Goal: Task Accomplishment & Management: Complete application form

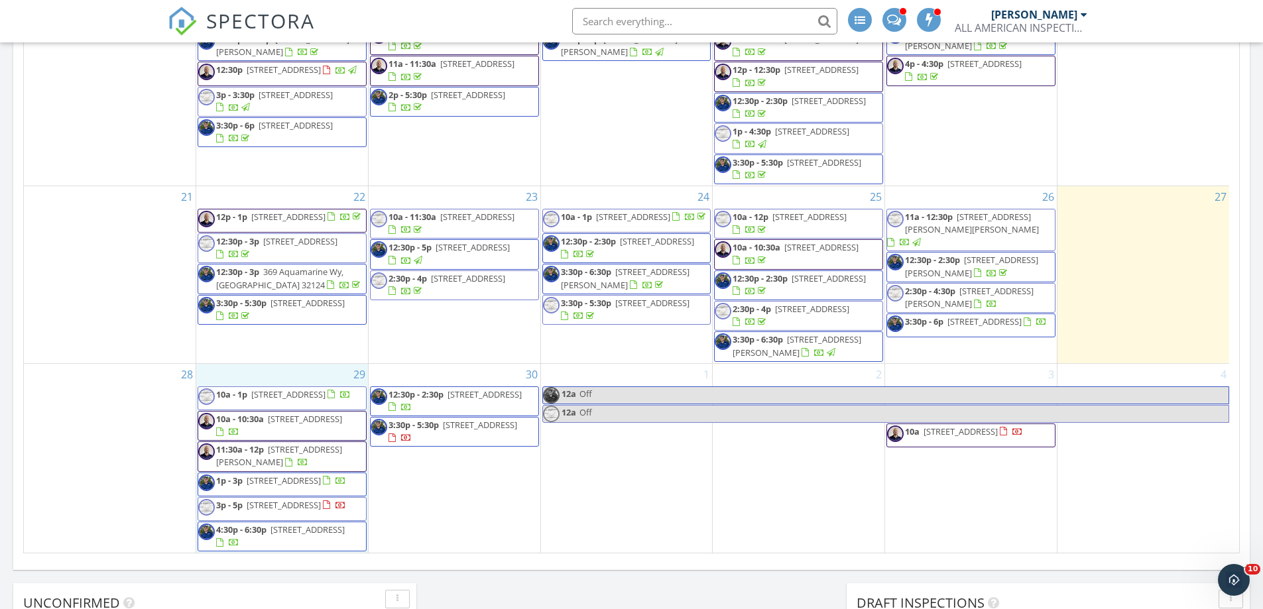
click at [254, 364] on div "29 10a - 1p 15 Highwood Ridge Trail, Ormond Beach 32174 10a - 10:30a 9 Cypressw…" at bounding box center [282, 459] width 172 height 190
click at [275, 309] on link "Inspection" at bounding box center [281, 304] width 68 height 21
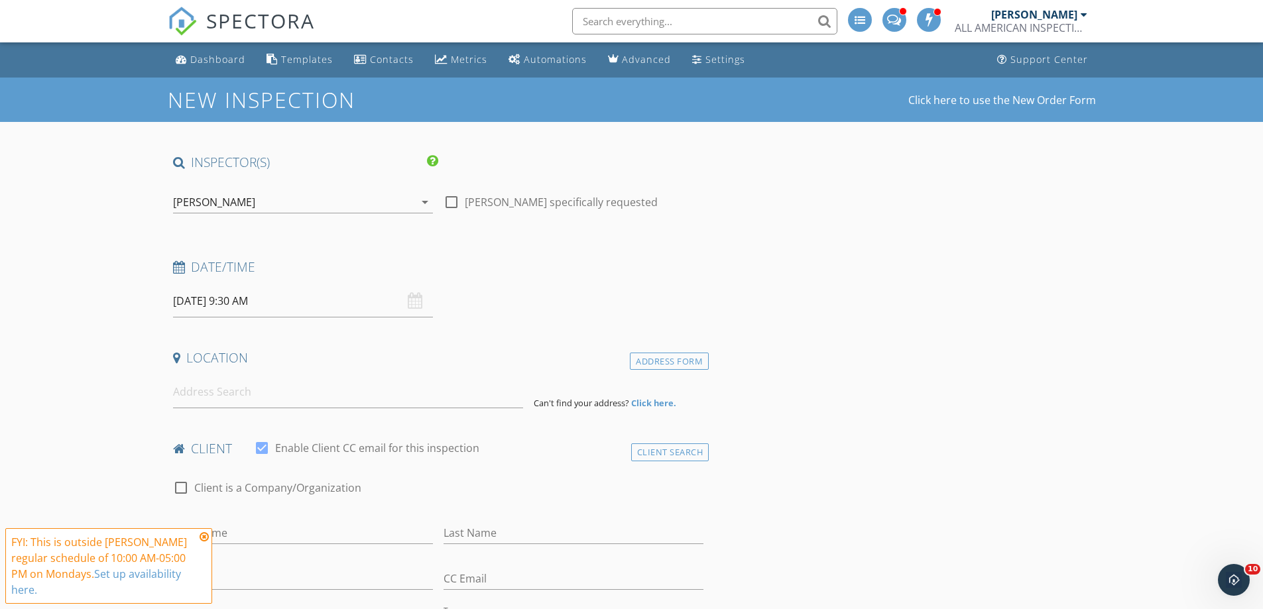
click at [206, 201] on div "[PERSON_NAME]" at bounding box center [214, 202] width 82 height 12
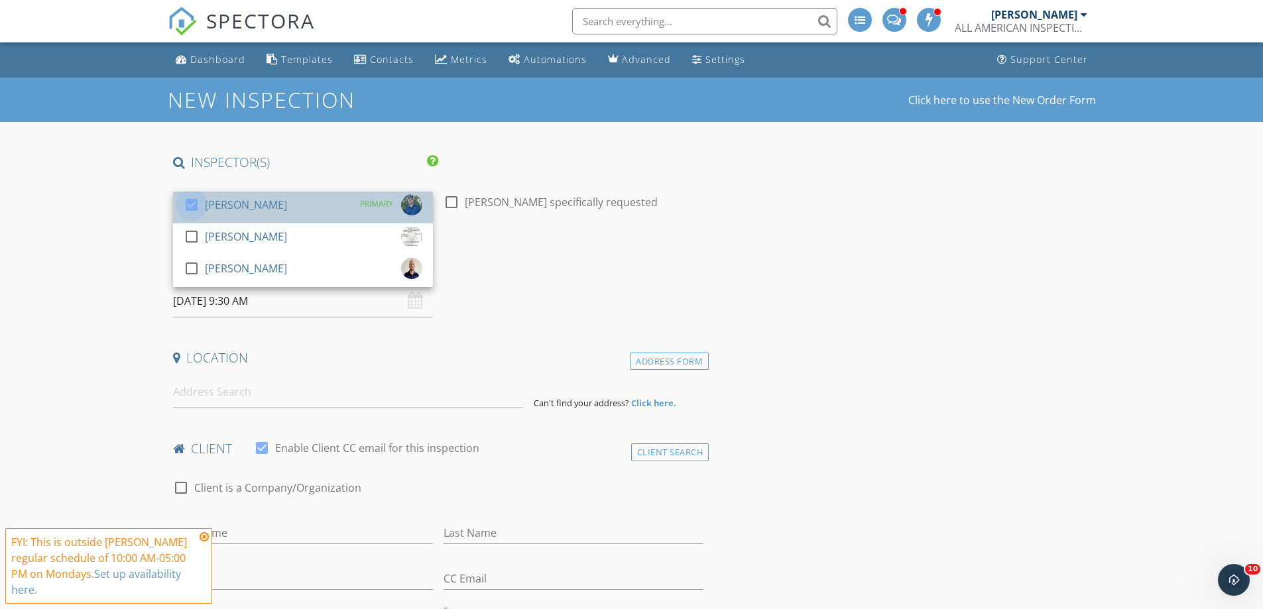
click at [184, 212] on div at bounding box center [191, 205] width 23 height 23
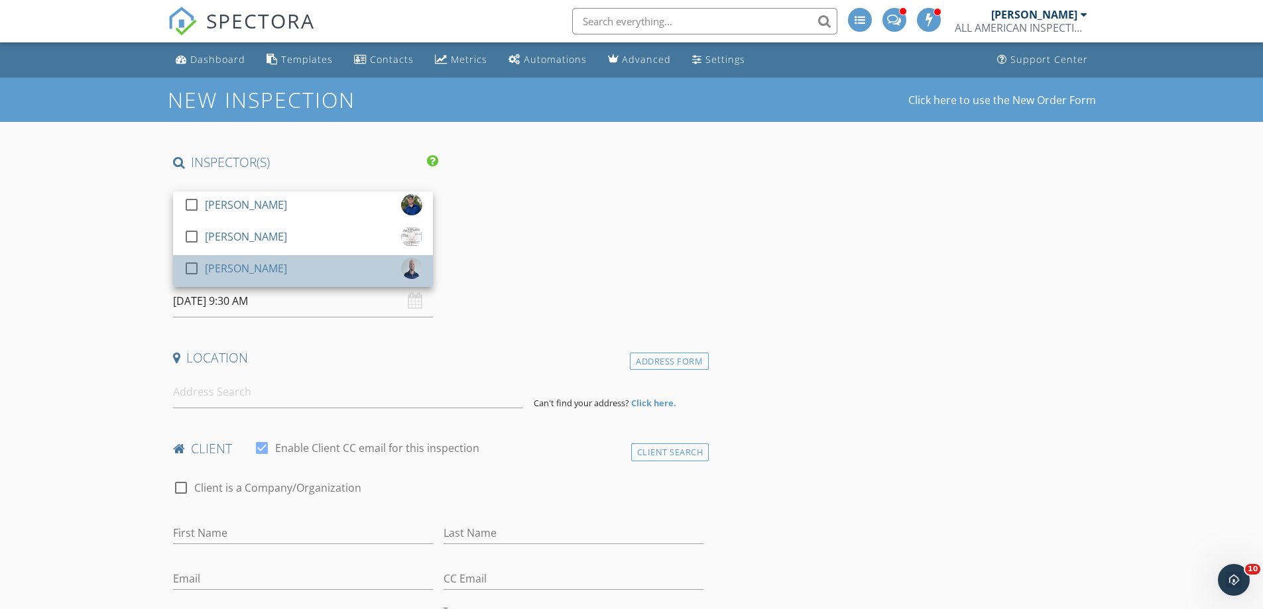
click at [192, 277] on div at bounding box center [194, 281] width 21 height 8
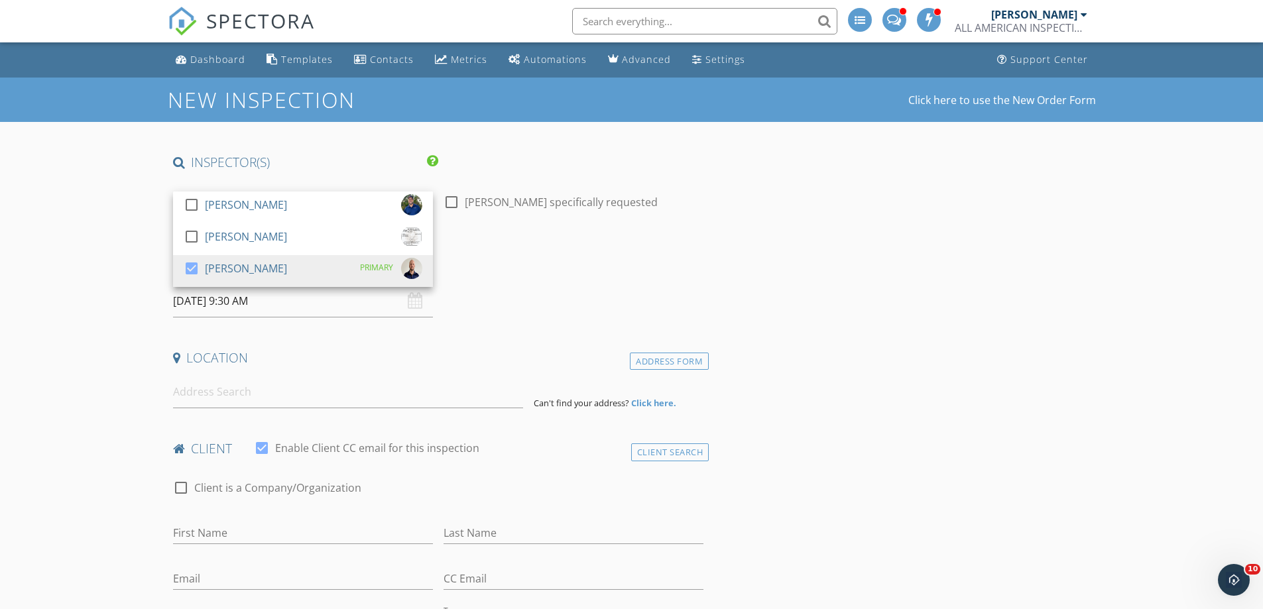
click at [215, 308] on input "[DATE] 9:30 AM" at bounding box center [303, 301] width 260 height 32
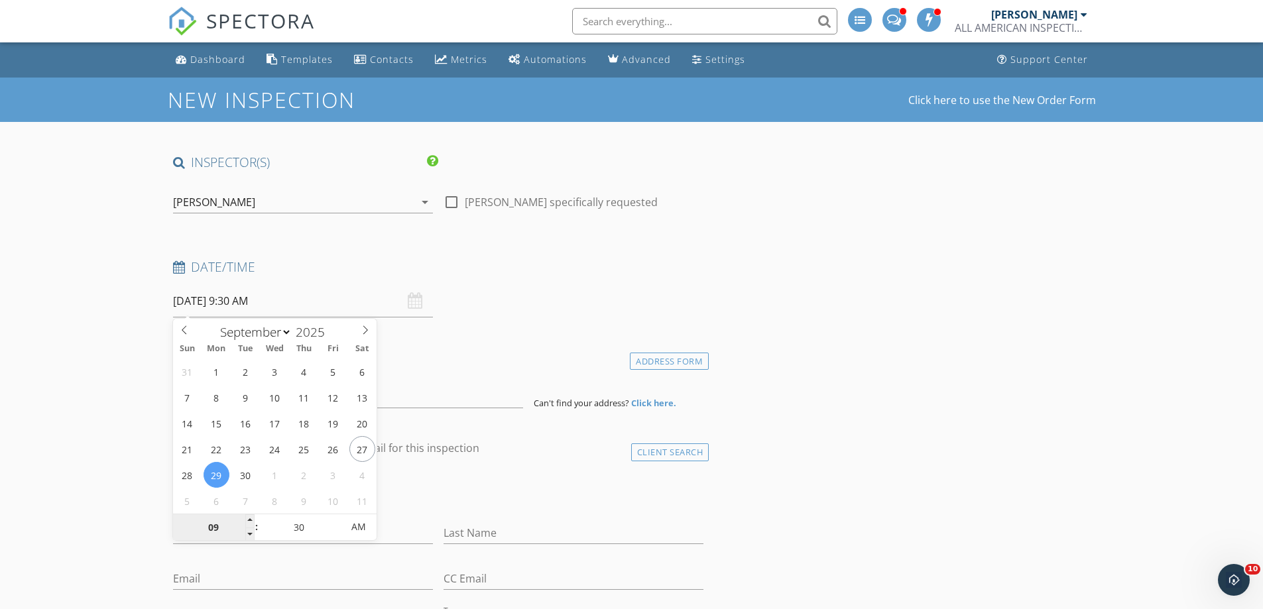
click at [220, 527] on input "09" at bounding box center [214, 528] width 82 height 27
type input "02"
type input "[DATE] 2:30 AM"
click at [316, 536] on input "30" at bounding box center [300, 528] width 82 height 27
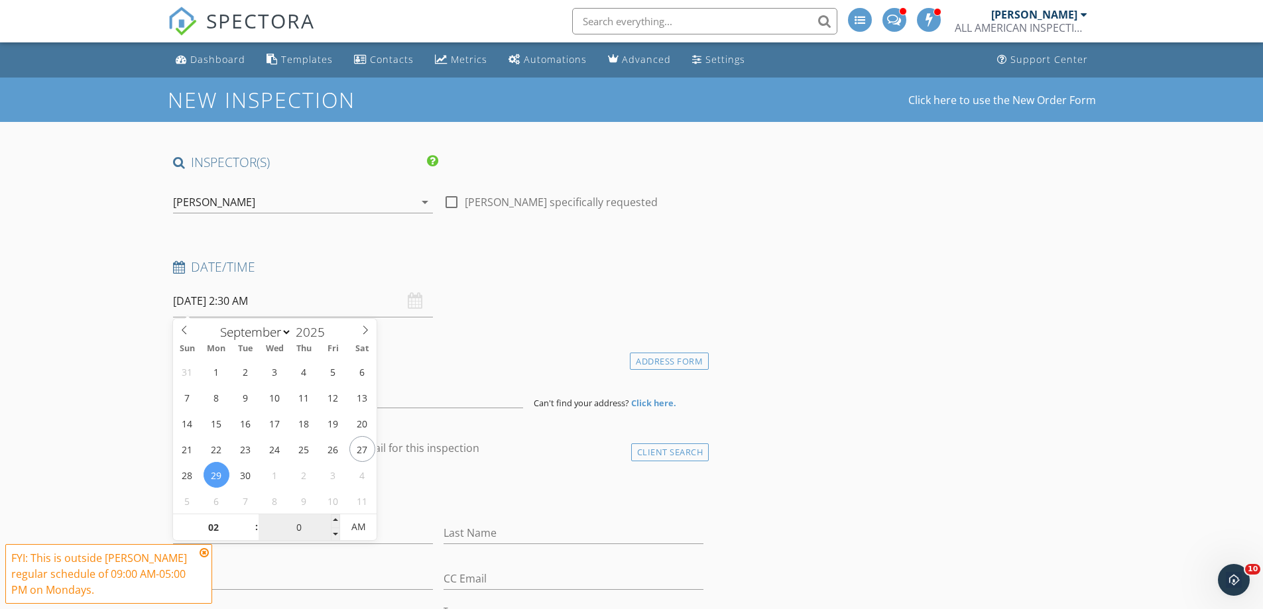
type input "00"
type input "[DATE] 2:00 PM"
click at [351, 528] on span "AM" at bounding box center [358, 527] width 36 height 27
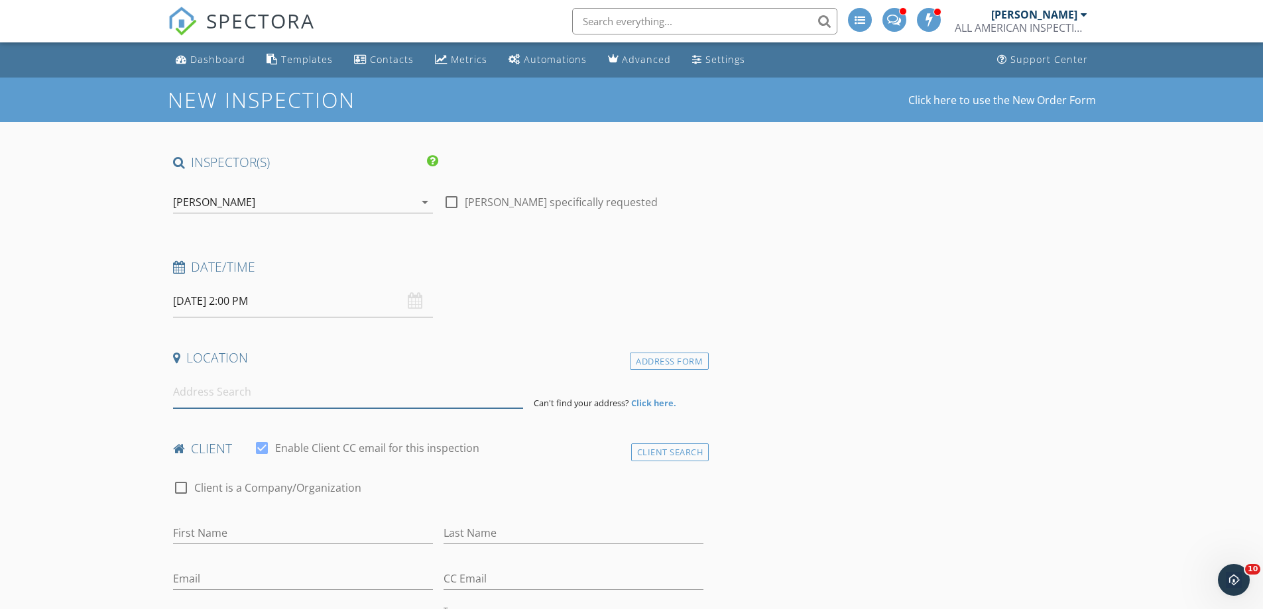
click at [414, 401] on input at bounding box center [348, 392] width 350 height 32
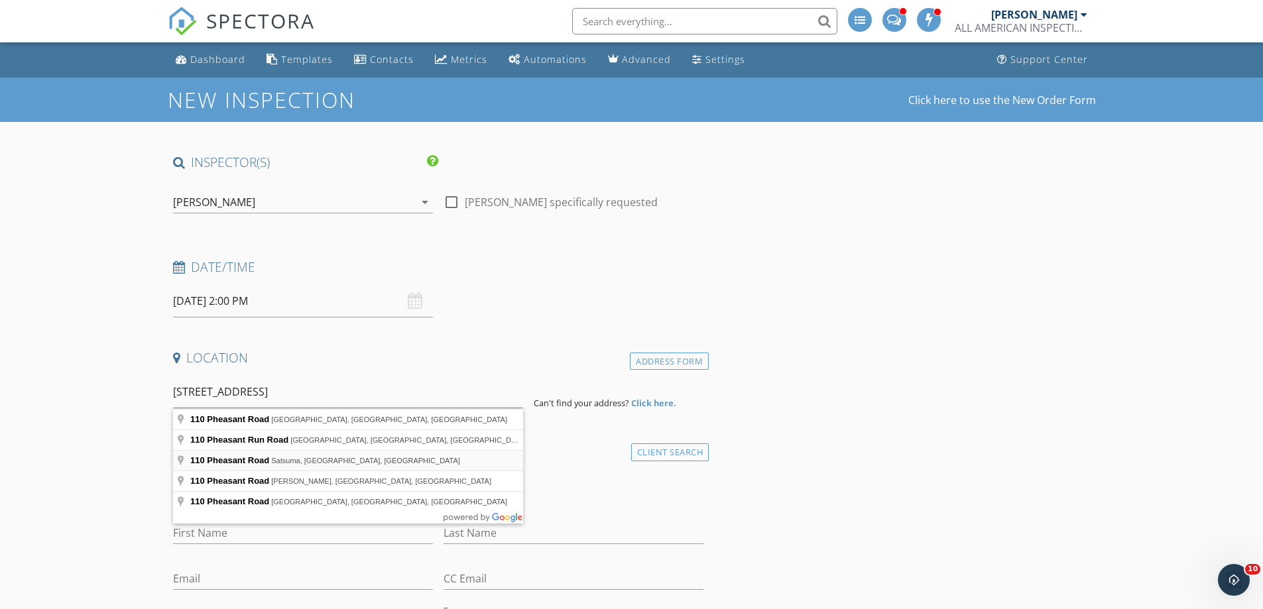
type input "110 Pheasant Road, Satsuma, FL, USA"
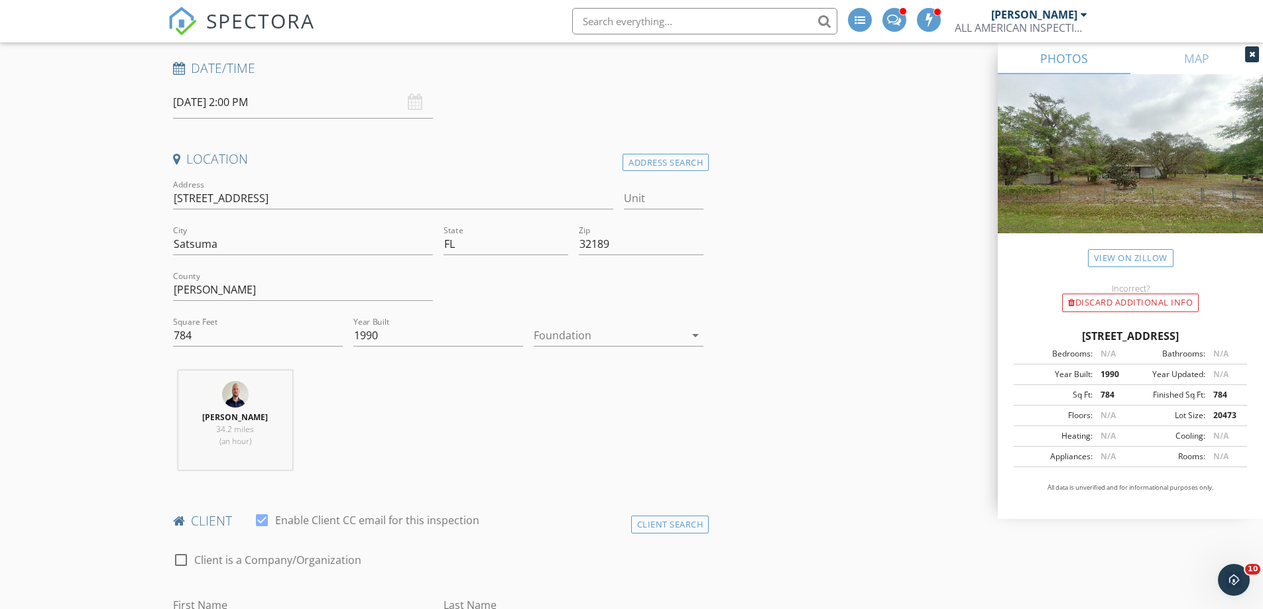
scroll to position [398, 0]
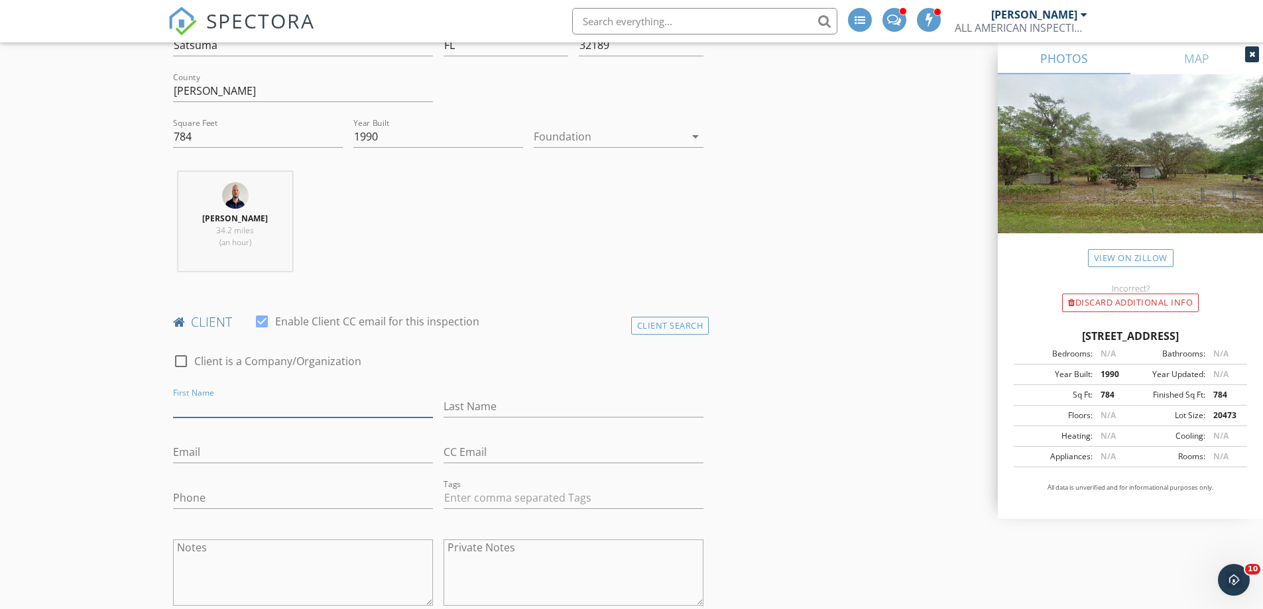
click at [222, 414] on input "First Name" at bounding box center [303, 407] width 260 height 22
type input "[PERSON_NAME]"
click at [218, 491] on input "Phone" at bounding box center [303, 502] width 260 height 22
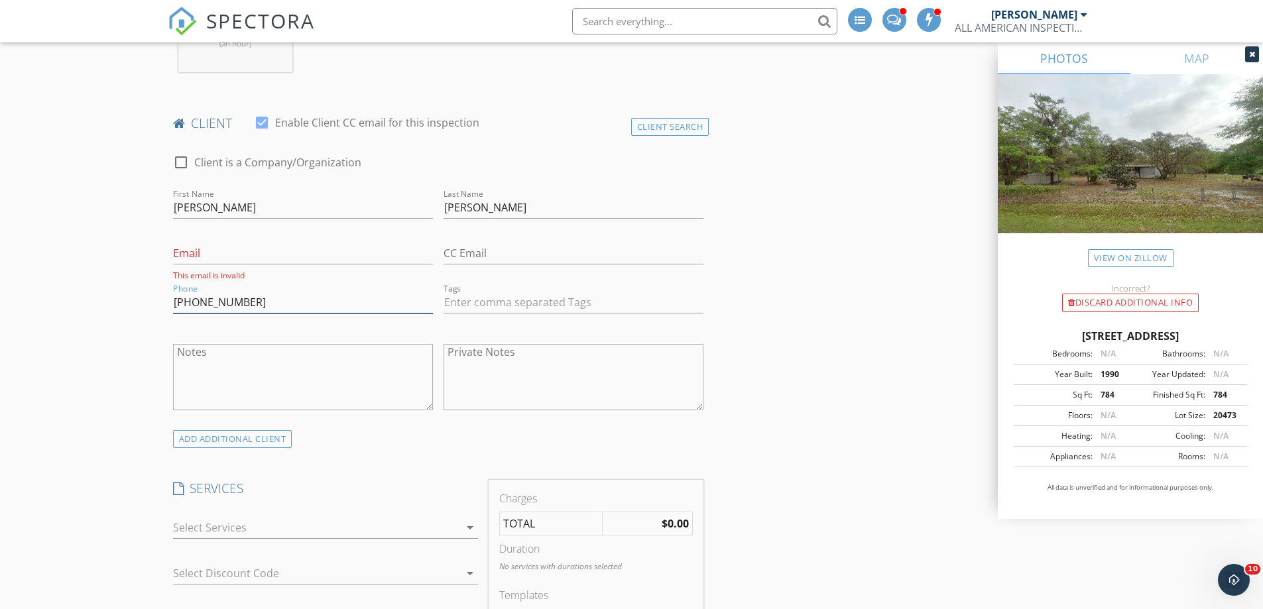
scroll to position [796, 0]
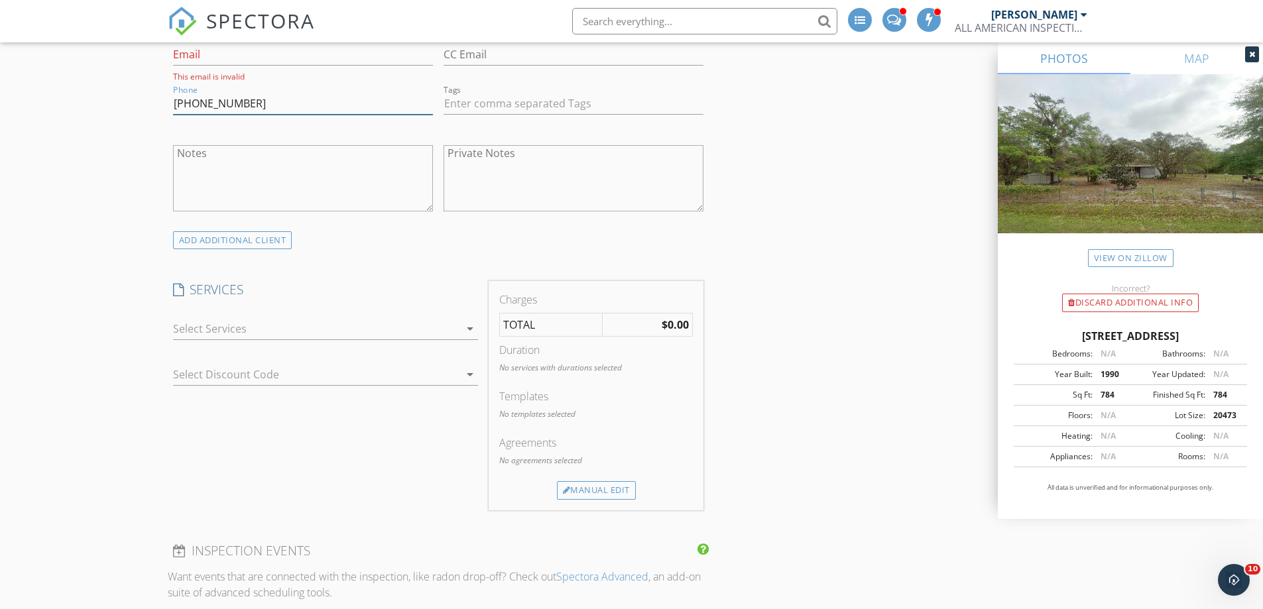
type input "[PHONE_NUMBER]"
click at [220, 328] on div at bounding box center [316, 328] width 286 height 21
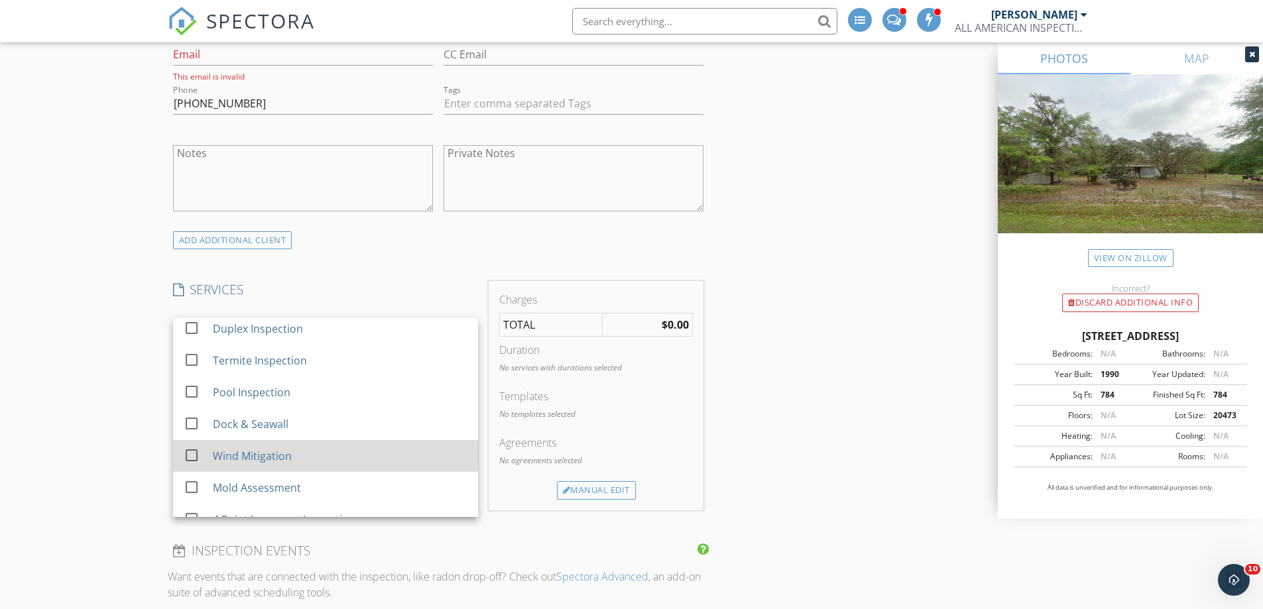
scroll to position [265, 0]
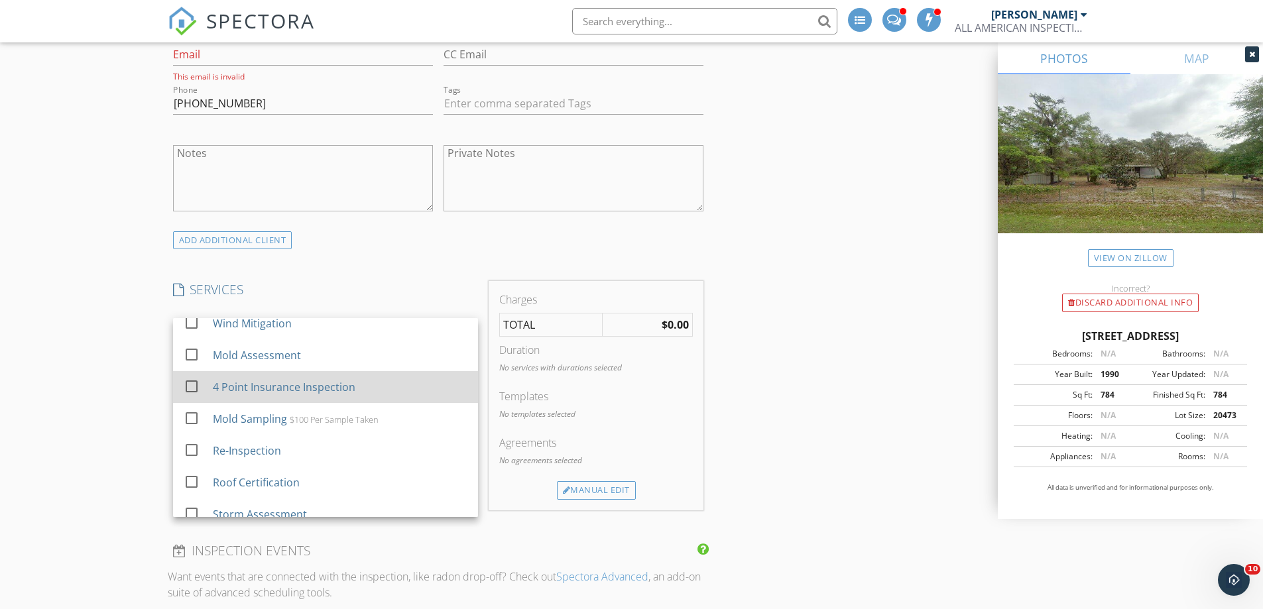
click at [183, 396] on link "check_box_outline_blank 4 Point Insurance Inspection" at bounding box center [325, 387] width 305 height 32
checkbox input "false"
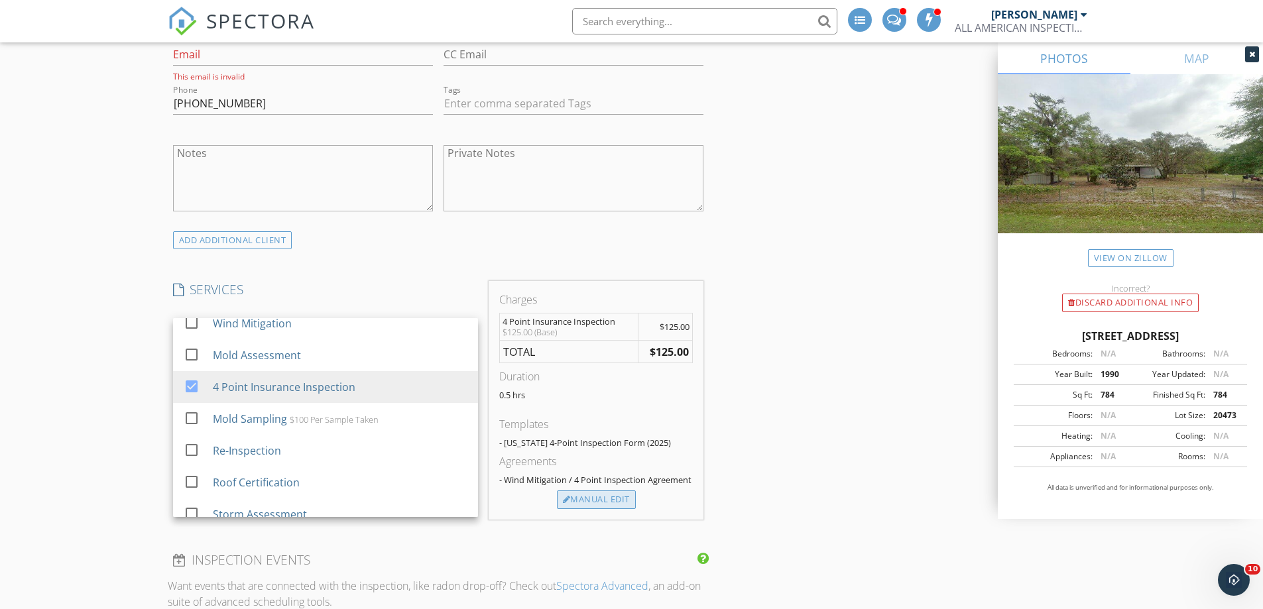
click at [600, 496] on div "Manual Edit" at bounding box center [596, 500] width 79 height 19
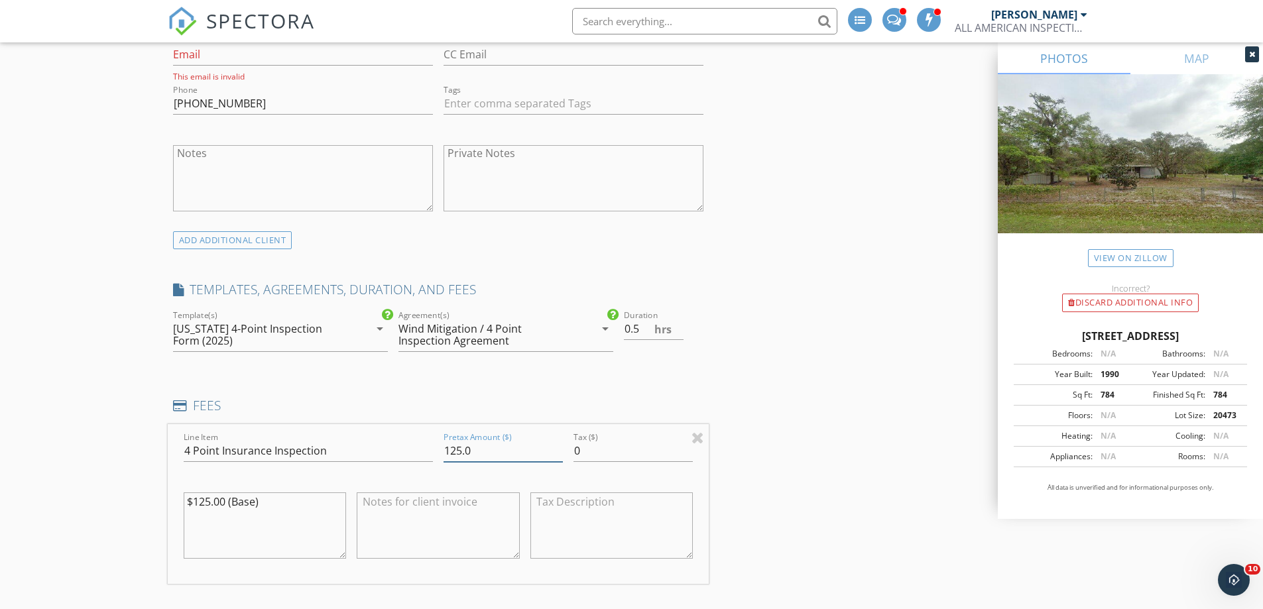
drag, startPoint x: 479, startPoint y: 452, endPoint x: 424, endPoint y: 450, distance: 55.1
click at [424, 450] on div "Line Item 4 Point Insurance Inspection Pretax Amount ($) 125.0 Tax ($) 0 $125.0…" at bounding box center [439, 504] width 542 height 160
type input "150.00"
click at [207, 501] on textarea "$125.00 (Base)" at bounding box center [265, 526] width 163 height 66
click at [210, 501] on textarea "$125.00 (Base)" at bounding box center [265, 526] width 163 height 66
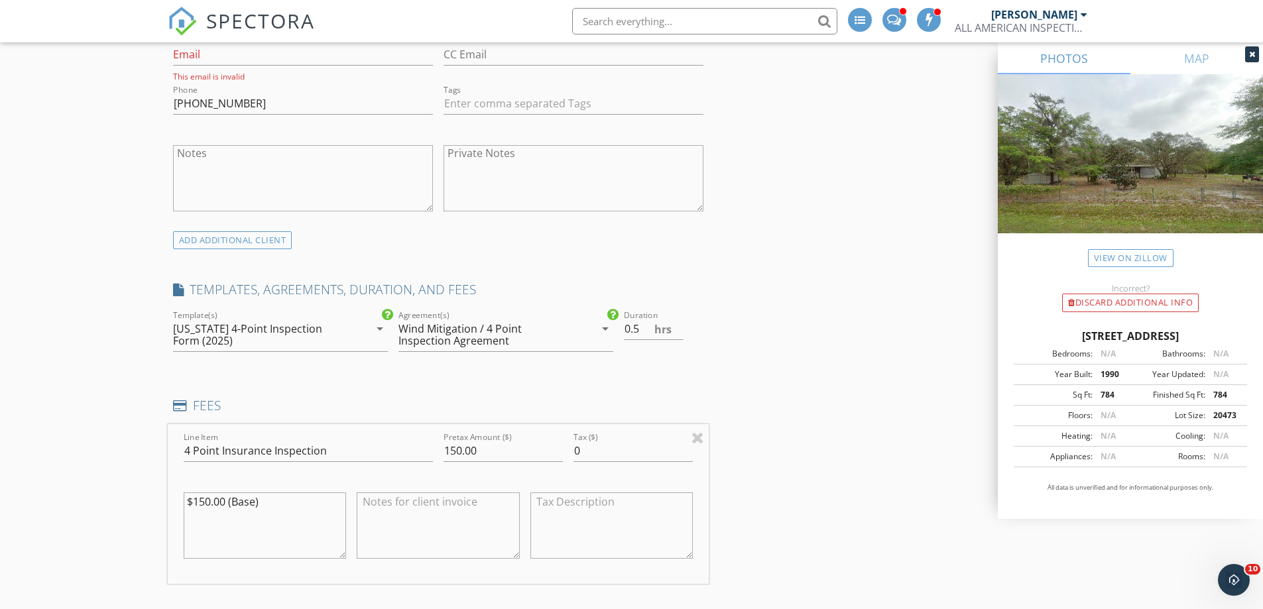
type textarea "$150.00 (Base)"
click at [398, 504] on textarea at bounding box center [438, 526] width 163 height 66
type textarea "for insurance purposes only"
drag, startPoint x: 641, startPoint y: 328, endPoint x: 609, endPoint y: 332, distance: 32.2
click at [617, 332] on div "check_box_outline_blank Inspection Report check_box_outline_blank InterNACHI Re…" at bounding box center [439, 337] width 542 height 58
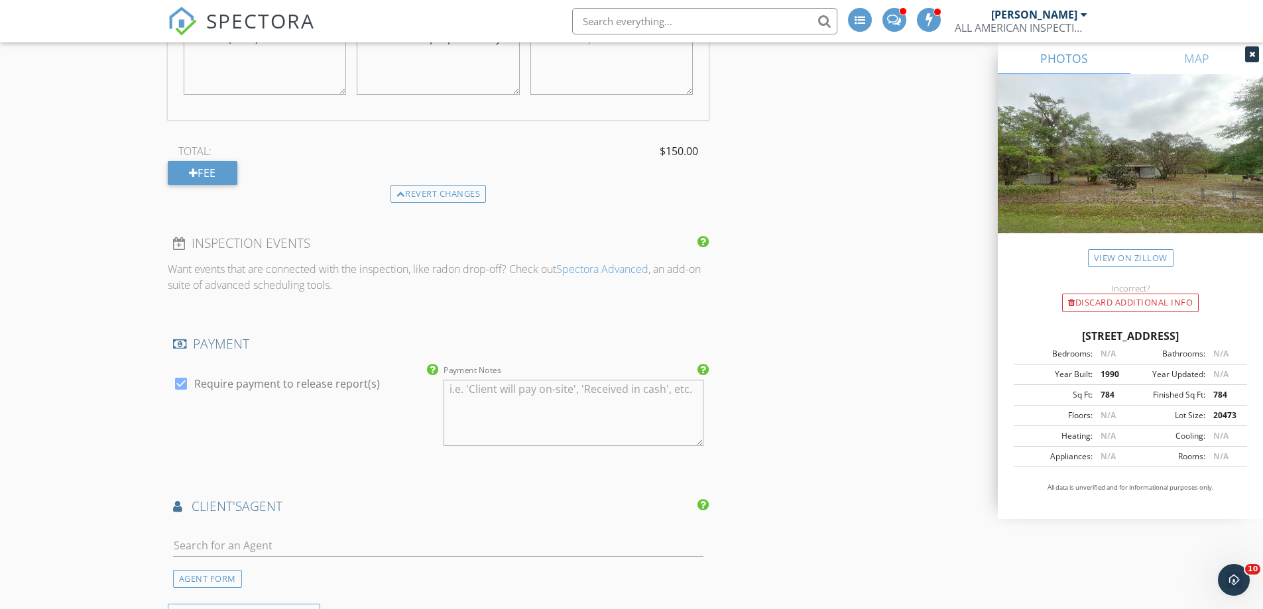
scroll to position [1459, 0]
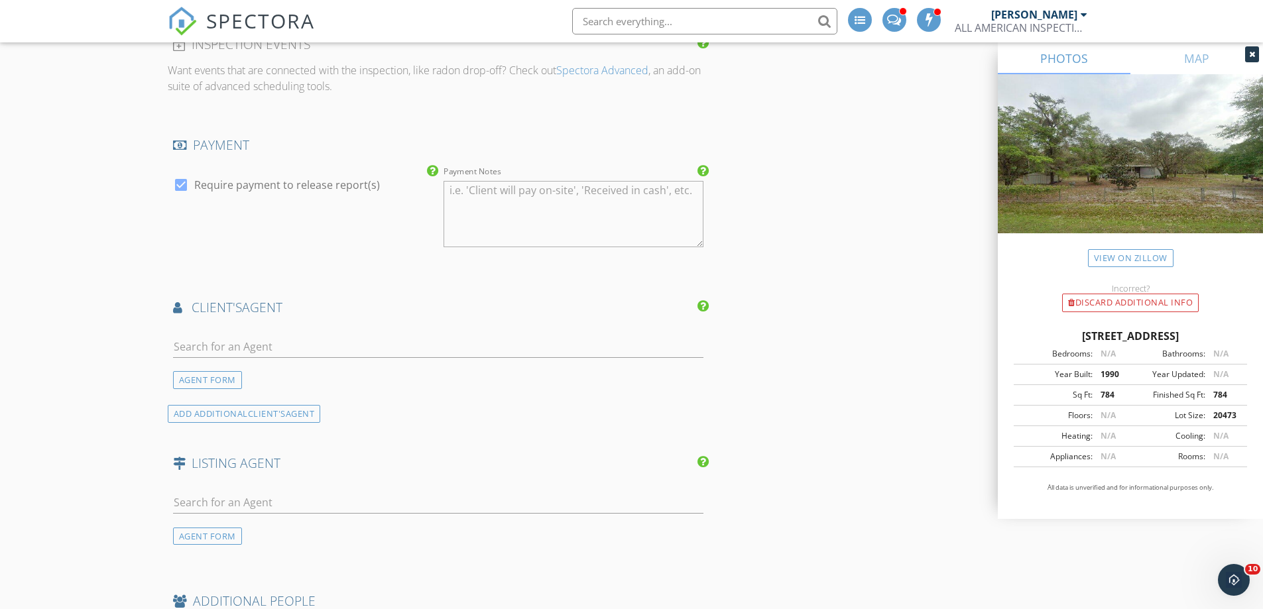
type input "1.0"
click at [304, 349] on input "text" at bounding box center [438, 347] width 531 height 22
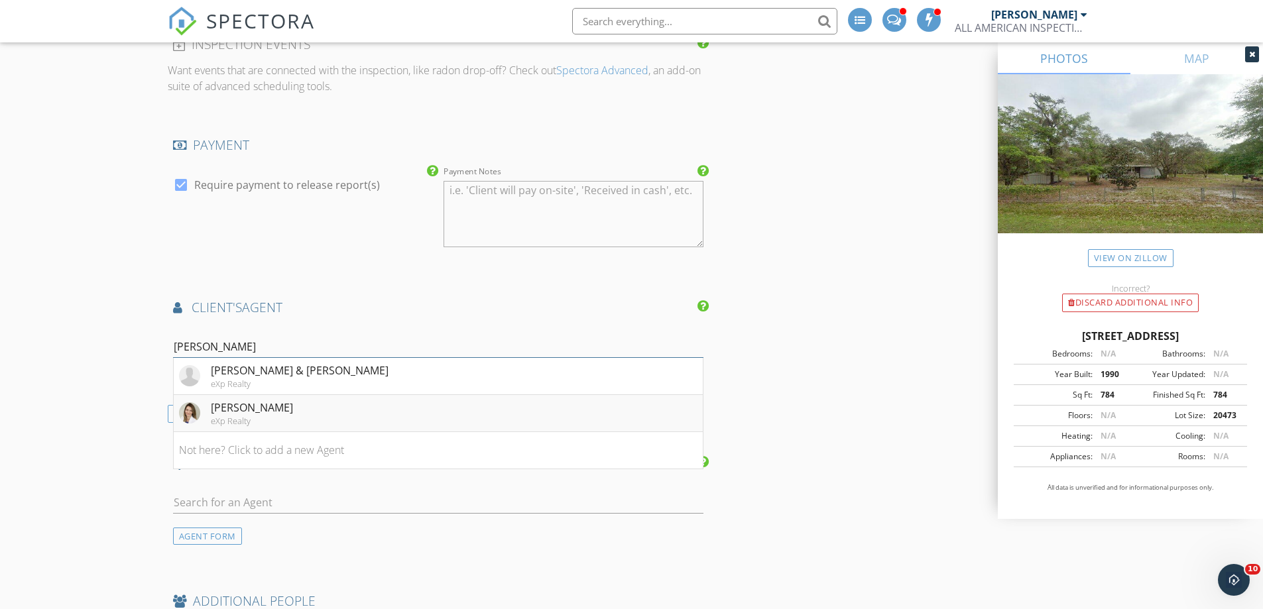
type input "Denise Fer"
click at [231, 416] on div "eXp Realty" at bounding box center [252, 421] width 82 height 11
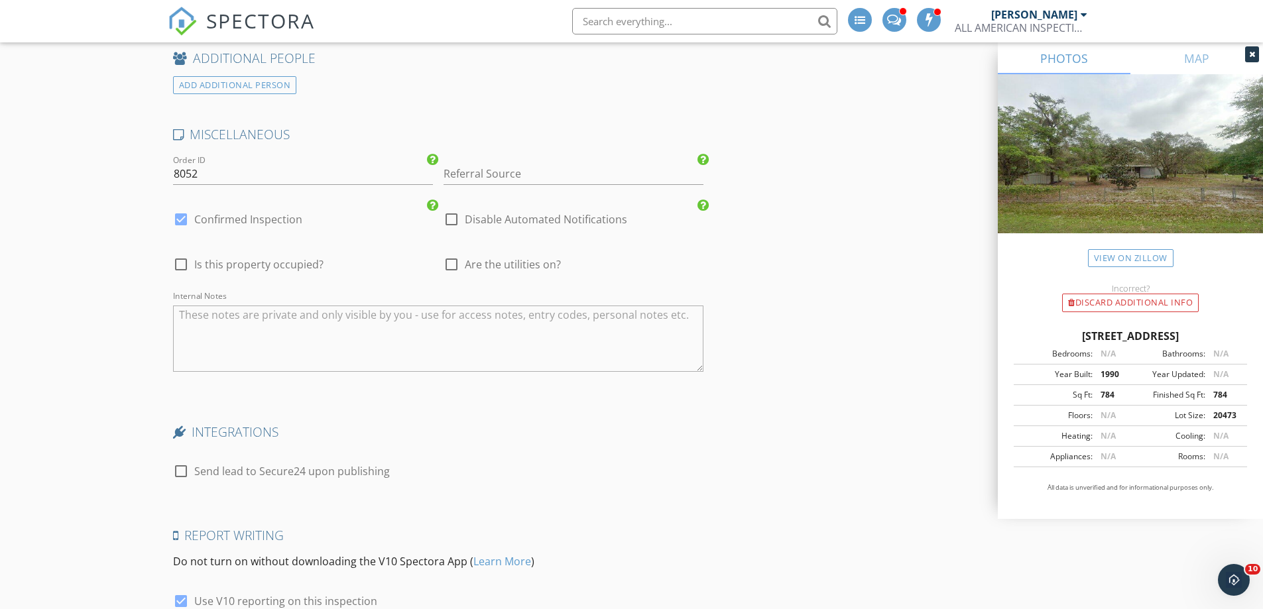
scroll to position [2457, 0]
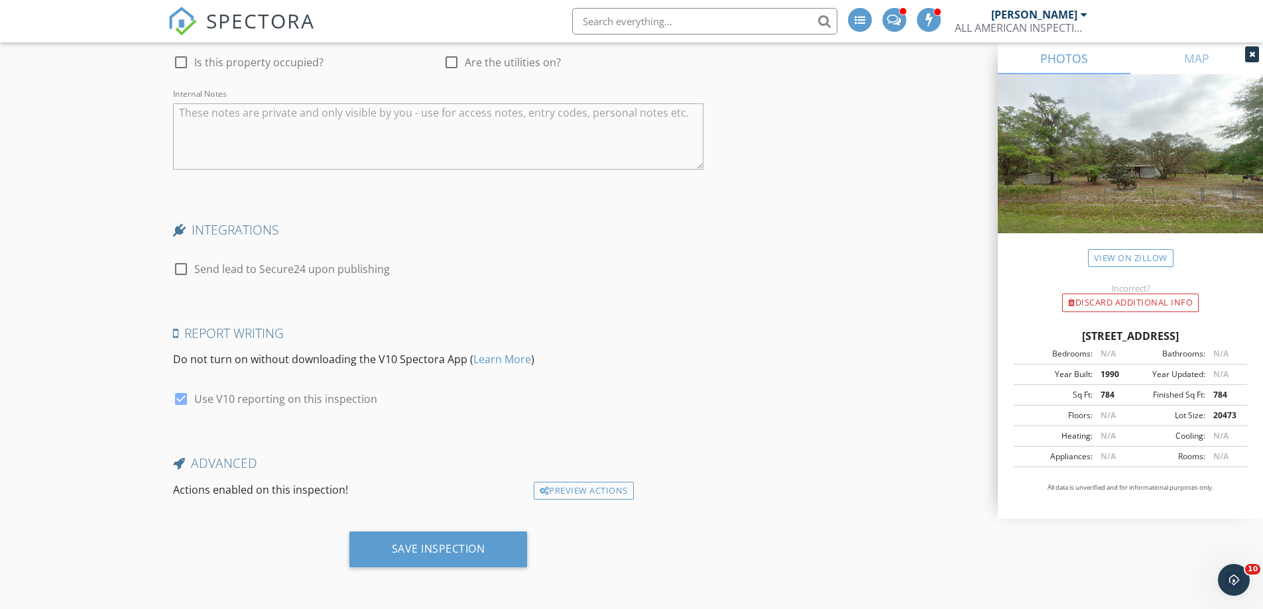
click at [257, 132] on textarea "Internal Notes" at bounding box center [438, 136] width 531 height 66
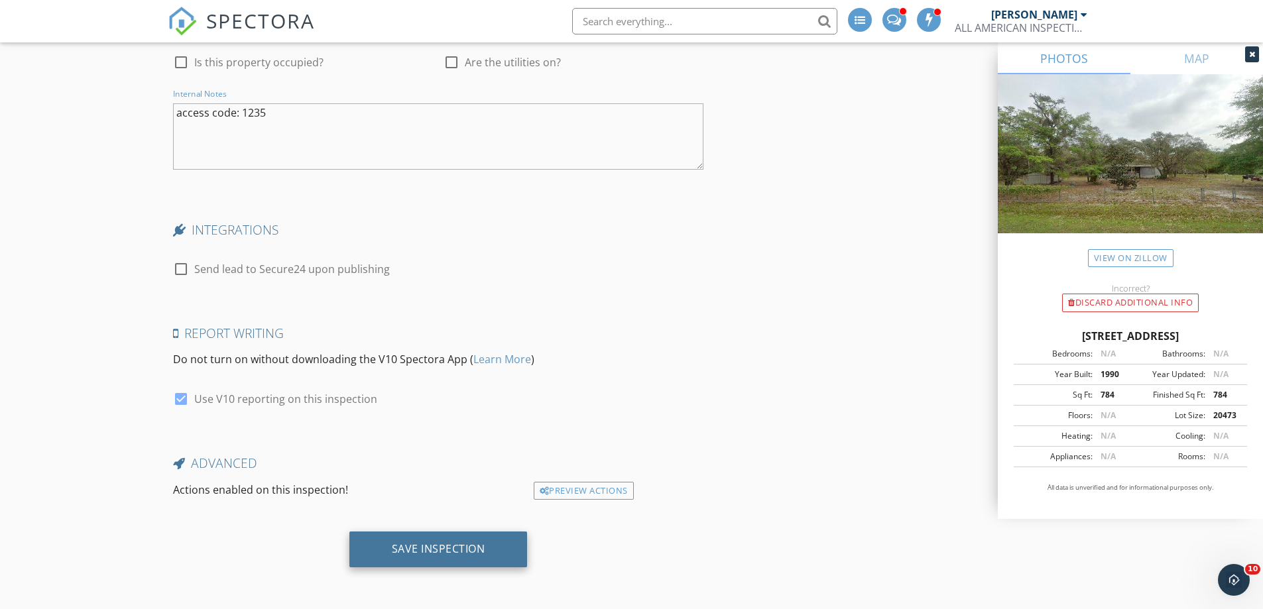
type textarea "access code: 1235"
click at [428, 554] on div "Save Inspection" at bounding box center [439, 548] width 94 height 13
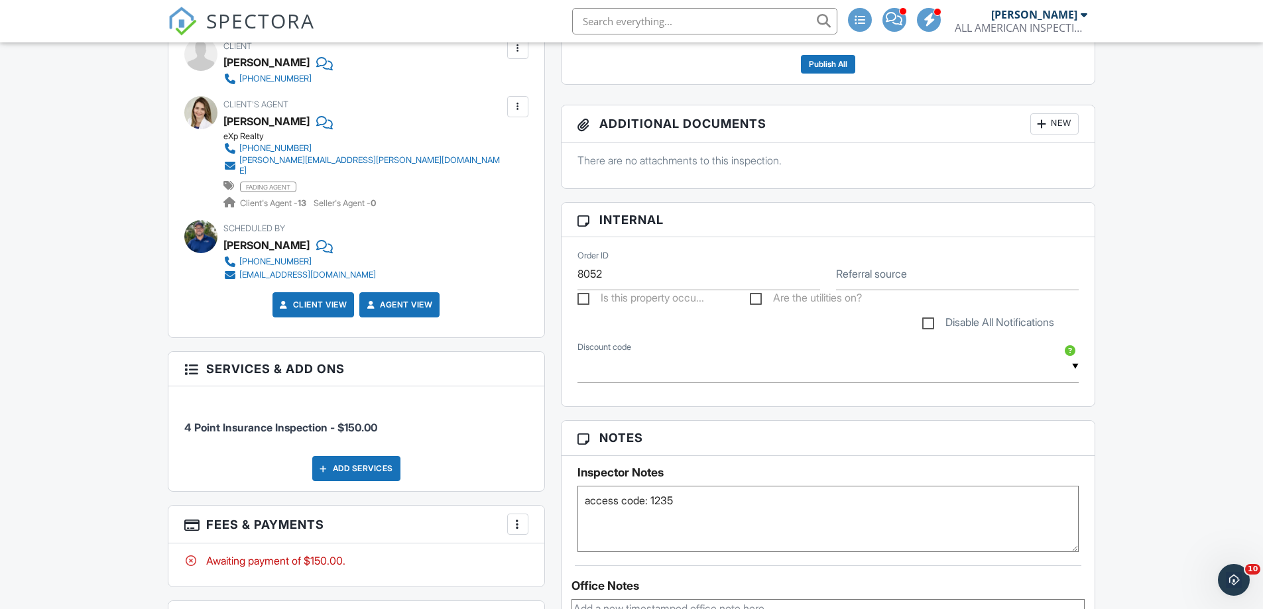
scroll to position [21, 0]
